Goal: Task Accomplishment & Management: Use online tool/utility

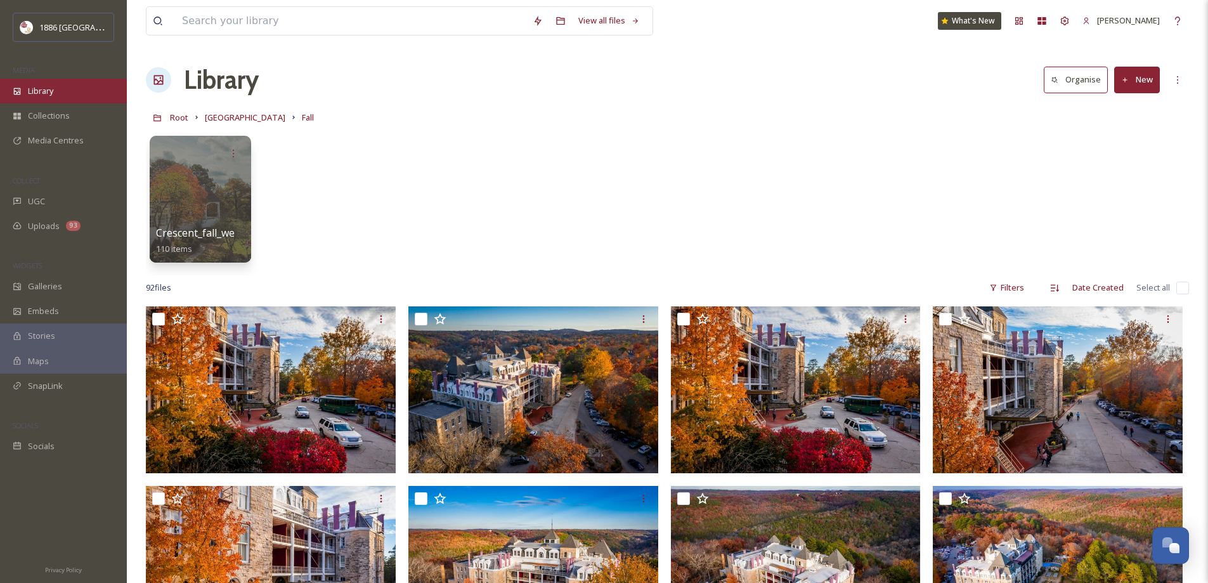
click at [68, 86] on div "Library" at bounding box center [63, 91] width 127 height 25
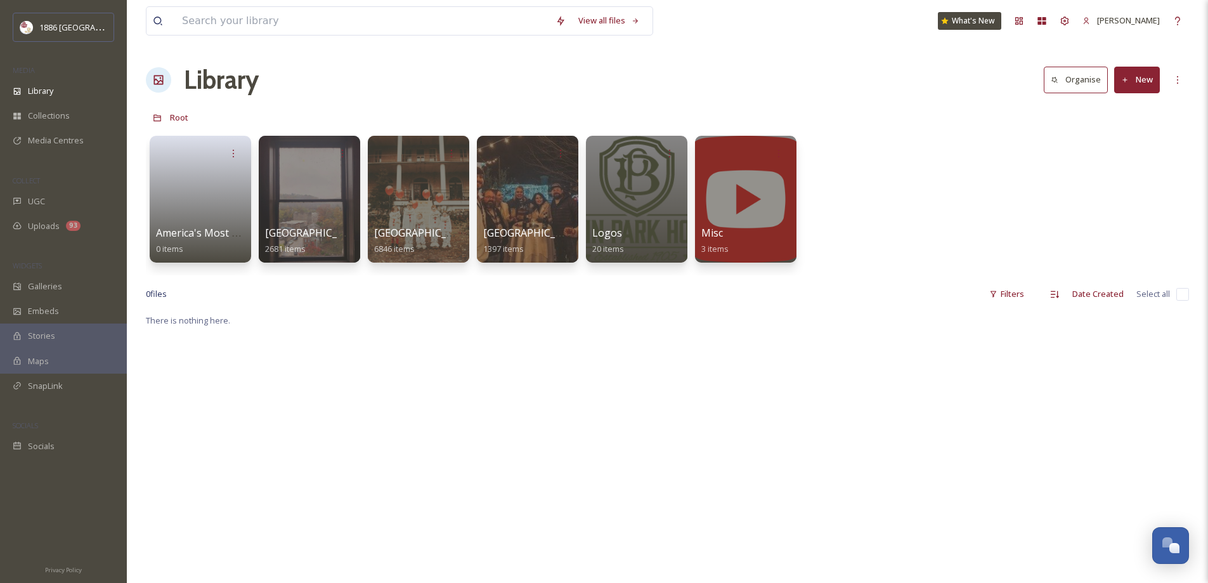
click at [348, 221] on div at bounding box center [309, 199] width 101 height 127
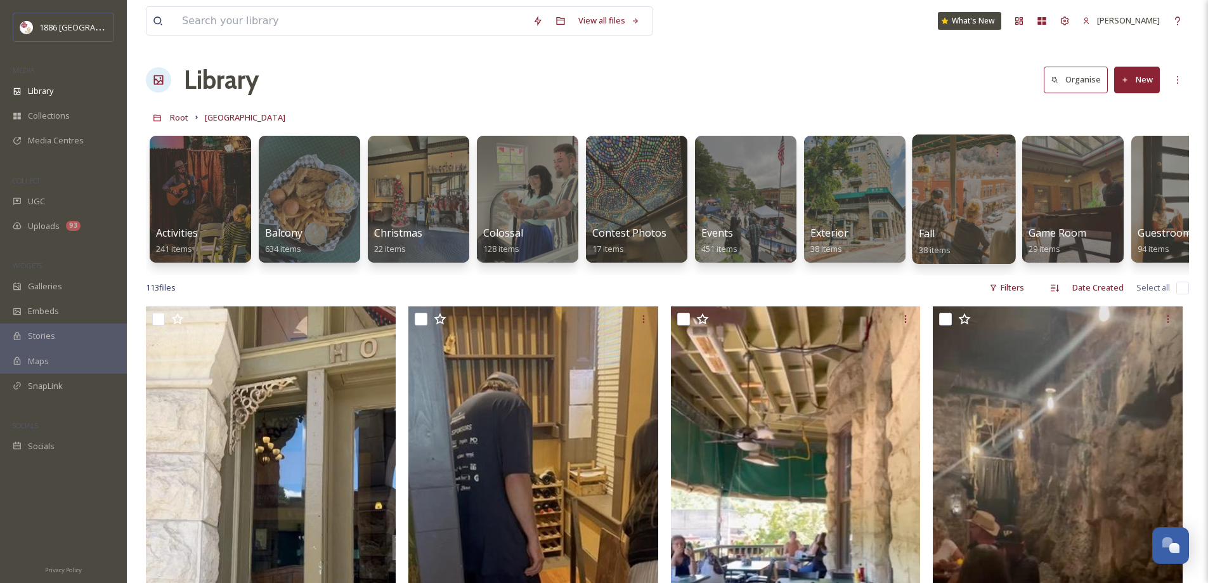
click at [920, 240] on span "Fall" at bounding box center [927, 233] width 16 height 14
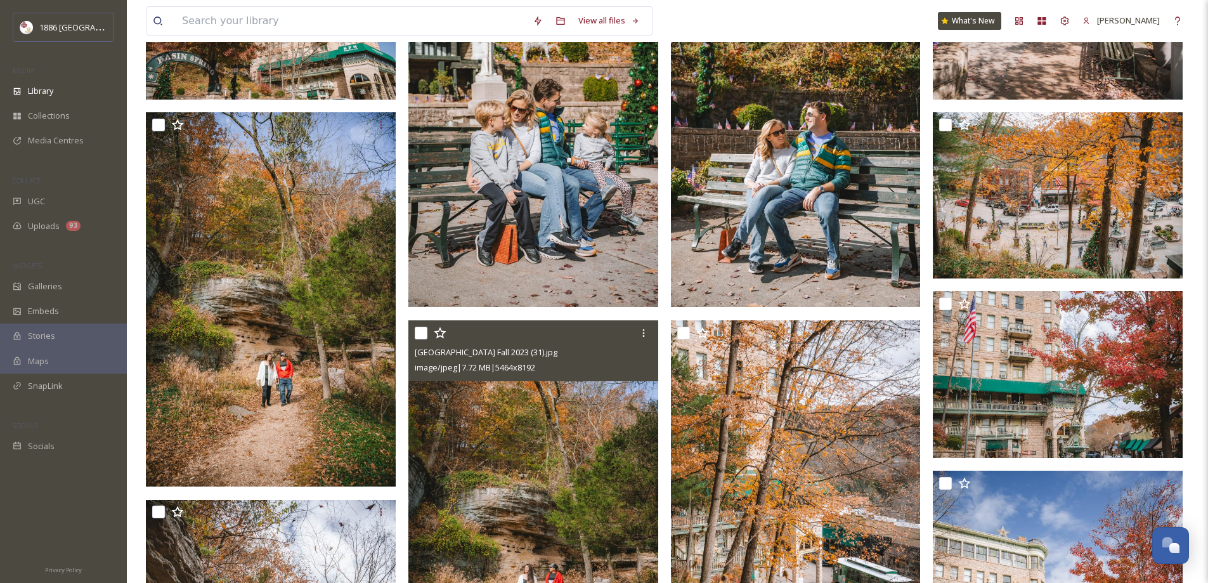
scroll to position [951, 0]
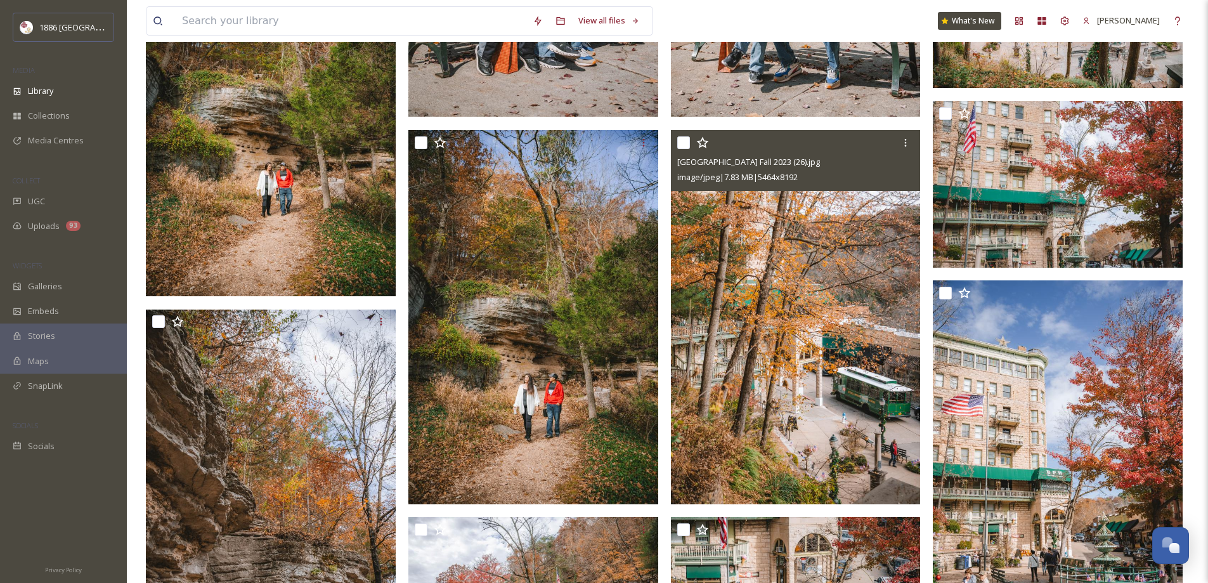
click at [684, 143] on input "checkbox" at bounding box center [683, 142] width 13 height 13
checkbox input "true"
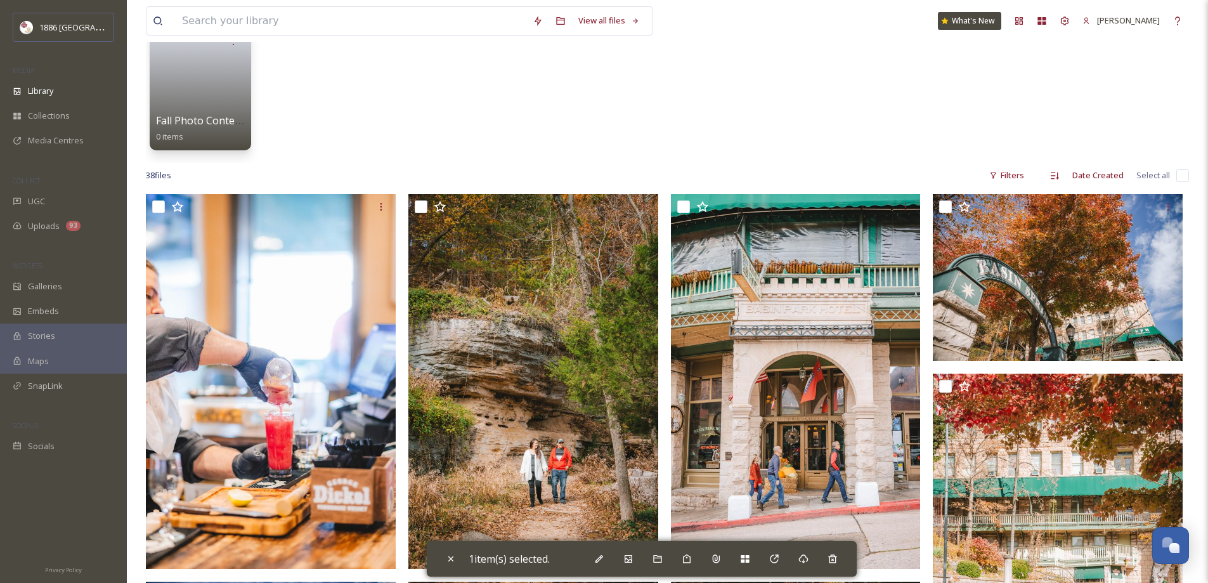
scroll to position [0, 0]
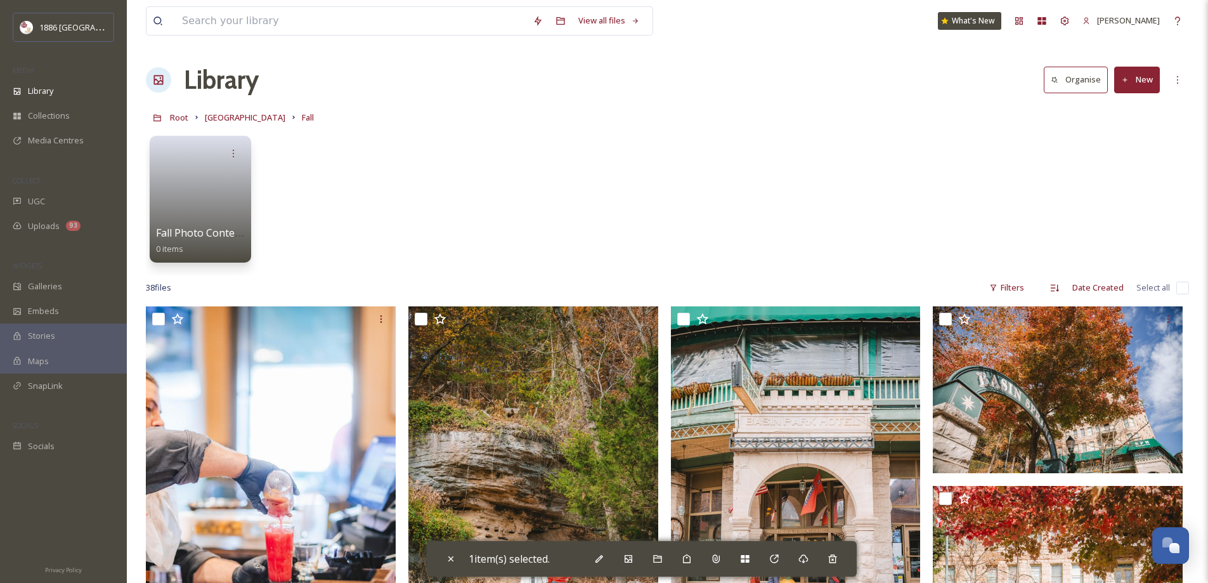
click at [1142, 82] on button "New" at bounding box center [1138, 80] width 46 height 26
click at [1147, 110] on span "File Upload" at bounding box center [1132, 109] width 42 height 12
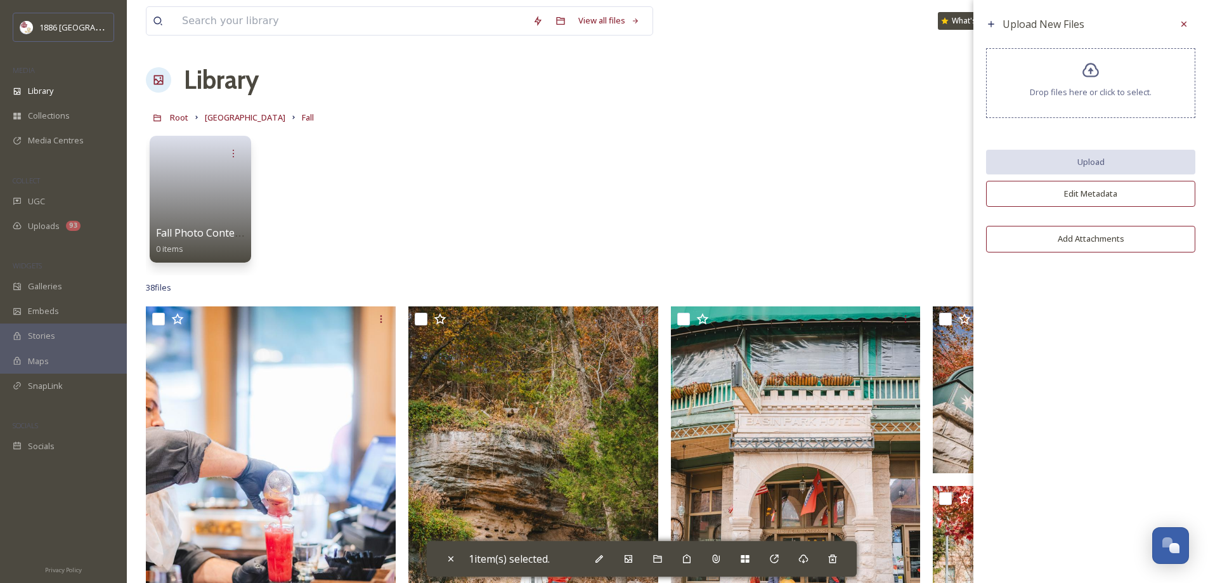
click at [1144, 103] on div "Drop files here or click to select." at bounding box center [1090, 83] width 209 height 70
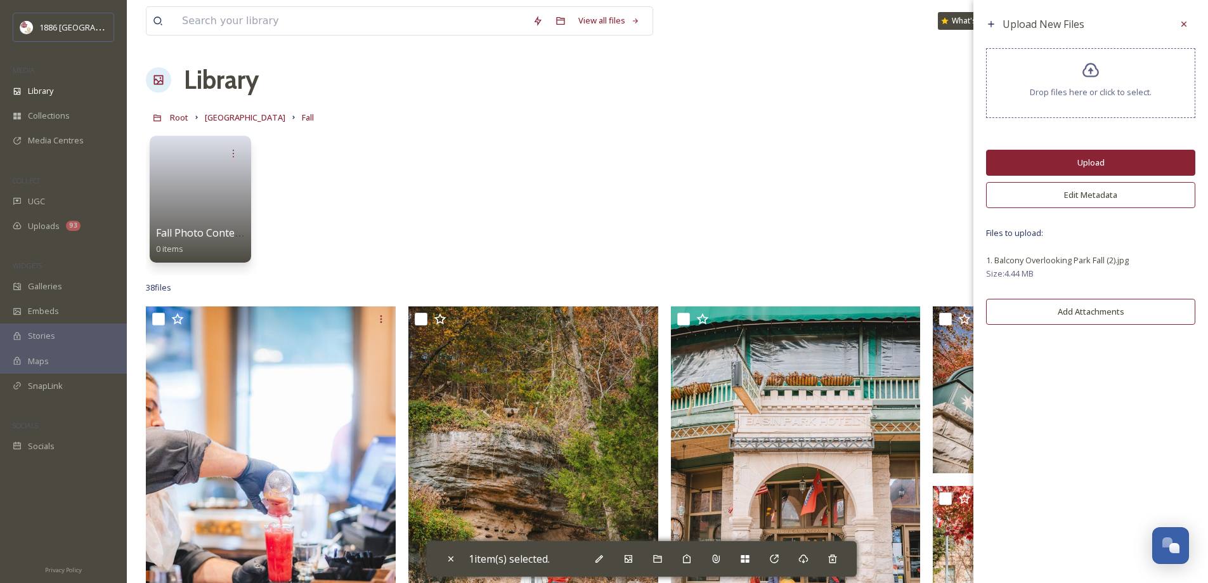
click at [1113, 77] on div "Drop files here or click to select." at bounding box center [1090, 83] width 209 height 70
click at [1110, 75] on div "Drop files here or click to select." at bounding box center [1090, 83] width 209 height 70
click at [1097, 97] on span "Drop files here or click to select." at bounding box center [1091, 92] width 122 height 12
click at [1066, 384] on button "Add Attachments" at bounding box center [1090, 379] width 209 height 26
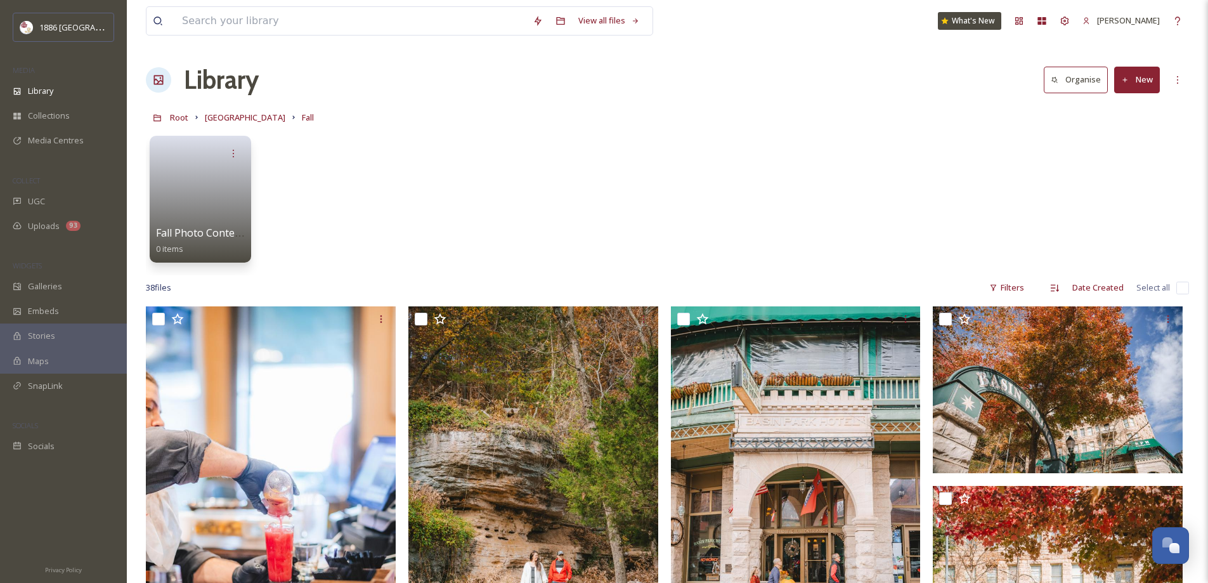
click at [1132, 84] on button "New" at bounding box center [1138, 80] width 46 height 26
click at [1134, 99] on div "File Upload" at bounding box center [1124, 109] width 72 height 25
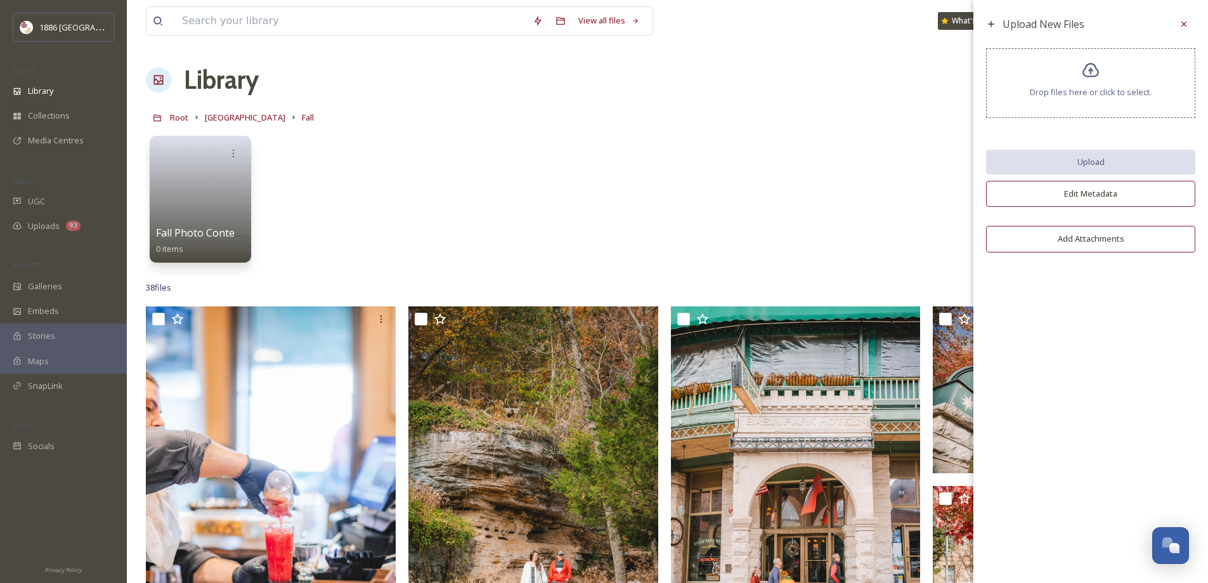
click at [1134, 99] on div "Drop files here or click to select." at bounding box center [1090, 83] width 209 height 70
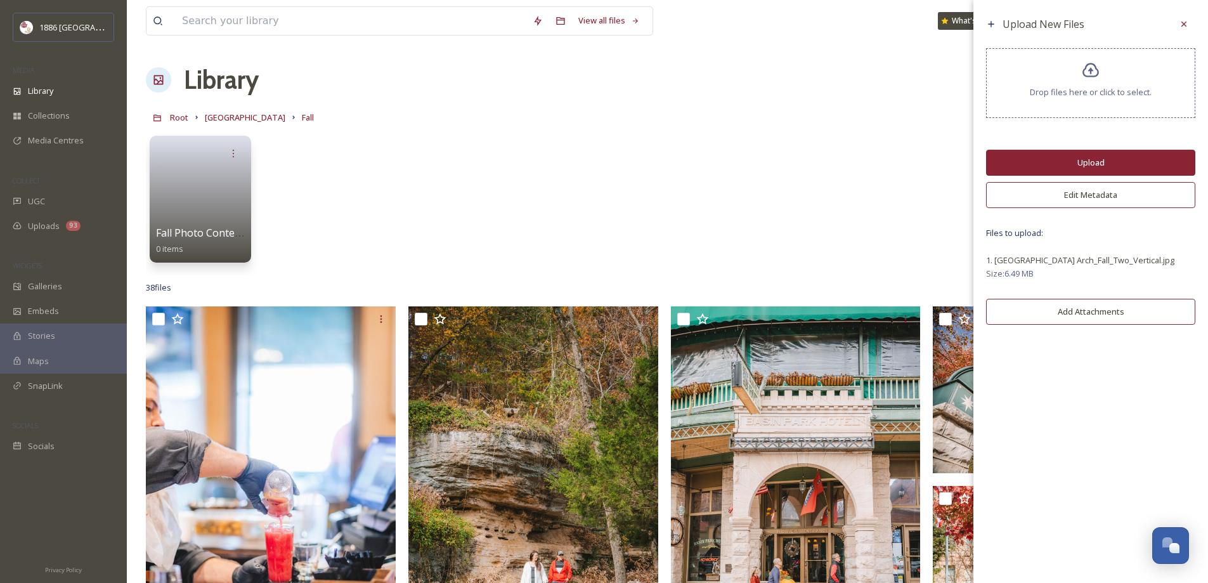
click at [1064, 155] on button "Upload" at bounding box center [1090, 163] width 209 height 26
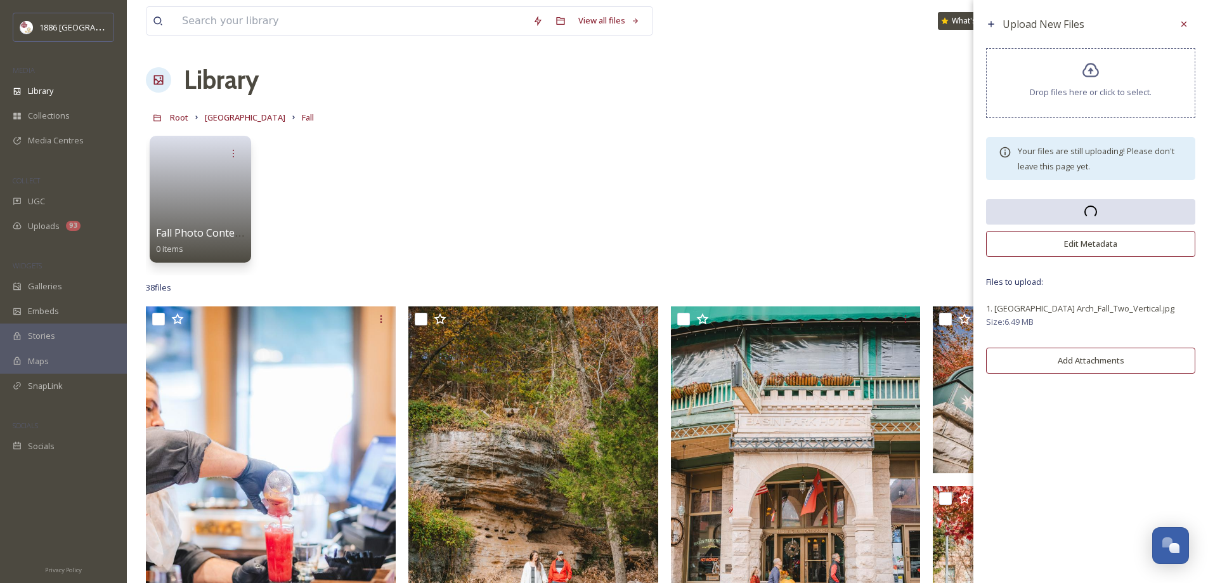
click at [1080, 75] on div "Drop files here or click to select." at bounding box center [1090, 83] width 209 height 70
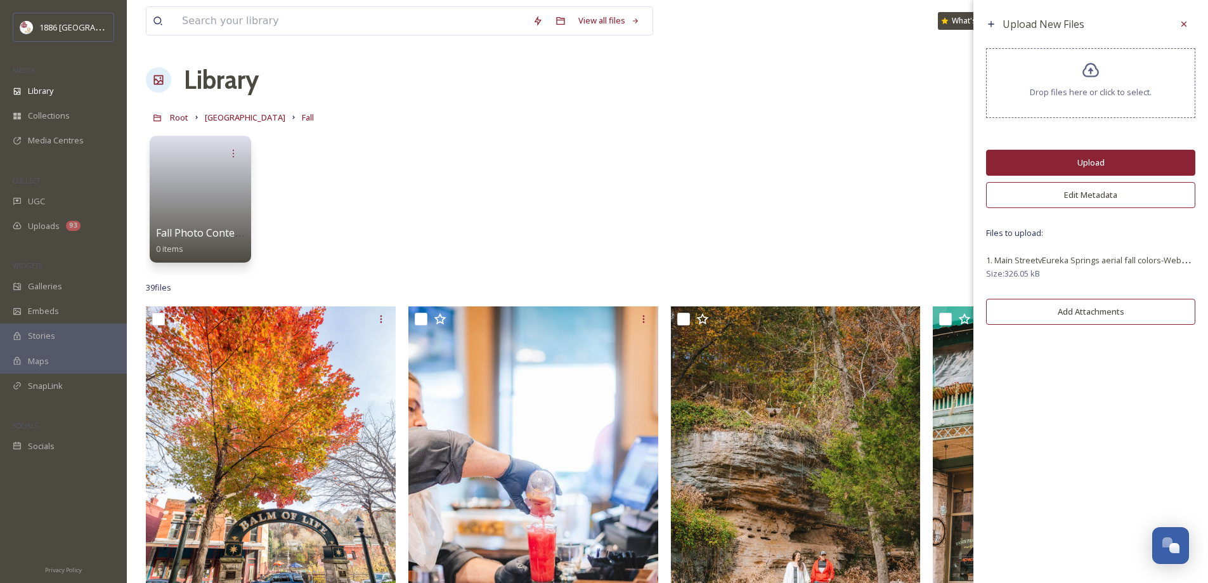
click at [1081, 157] on button "Upload" at bounding box center [1090, 163] width 209 height 26
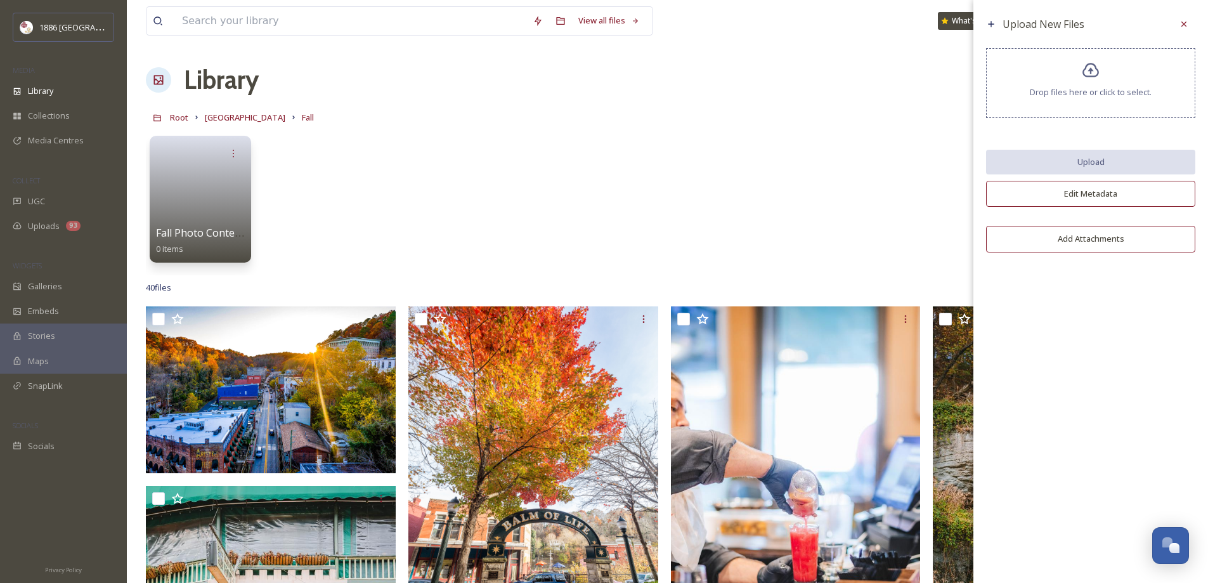
click at [1090, 92] on span "Drop files here or click to select." at bounding box center [1091, 92] width 122 height 12
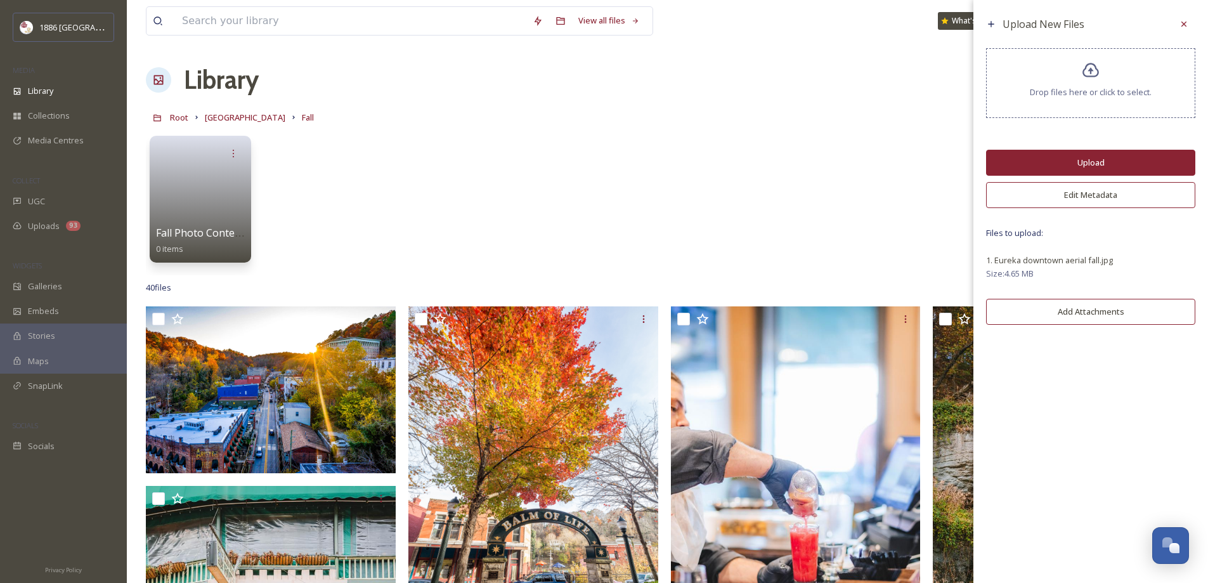
click at [1037, 165] on button "Upload" at bounding box center [1090, 163] width 209 height 26
